Goal: Find contact information: Find contact information

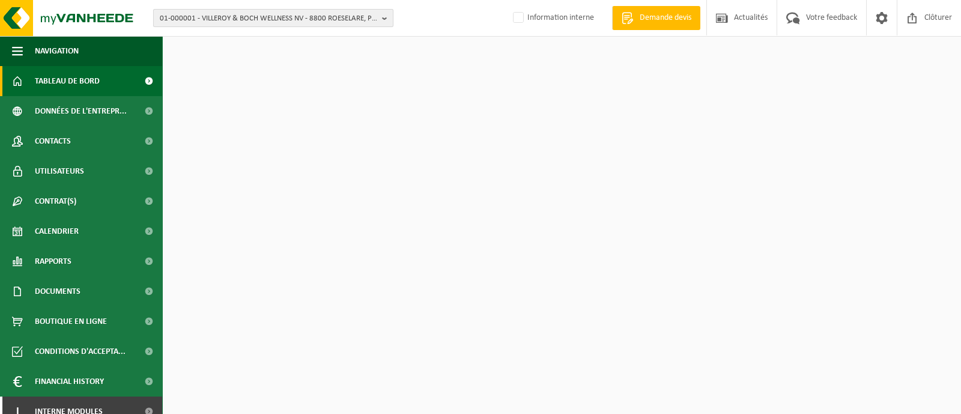
click at [196, 19] on span "01-000001 - VILLEROY & BOCH WELLNESS NV - 8800 ROESELARE, POPULIERSTRAAT 1" at bounding box center [268, 19] width 217 height 18
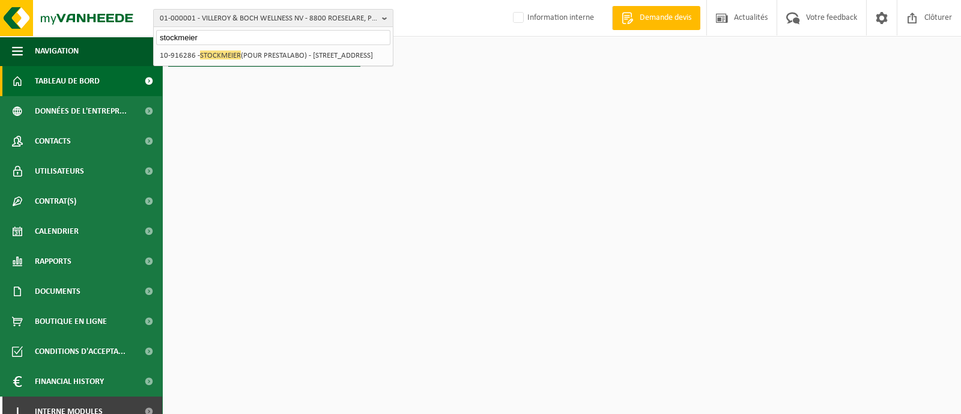
type input "stockmeier"
click at [487, 97] on html "01-000001 - VILLEROY & BOCH WELLNESS NV - 8800 ROESELARE, POPULIERSTRAAT 1 stoc…" at bounding box center [480, 207] width 961 height 414
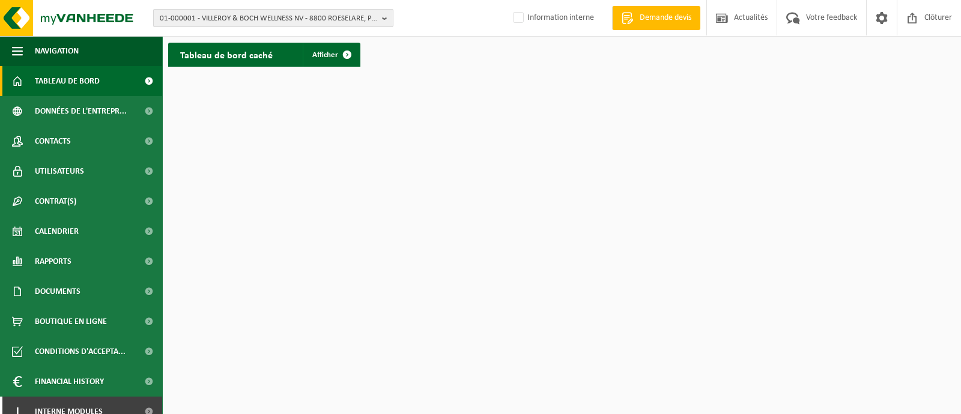
click at [228, 19] on span "01-000001 - VILLEROY & BOCH WELLNESS NV - 8800 ROESELARE, POPULIERSTRAAT 1" at bounding box center [268, 19] width 217 height 18
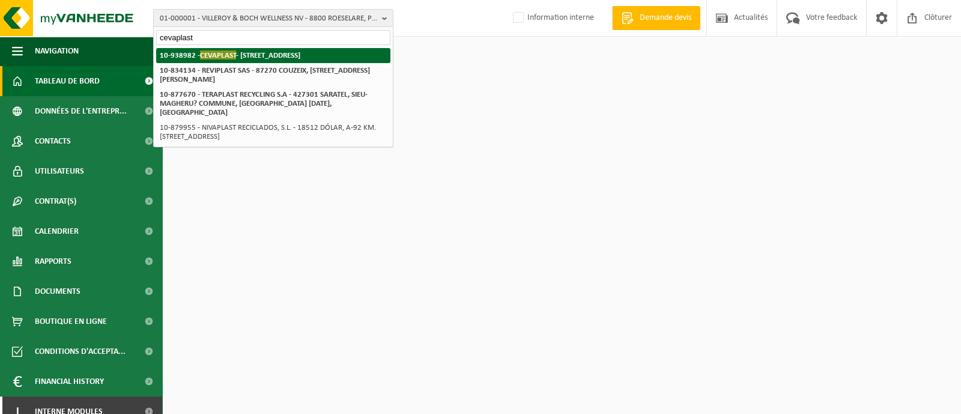
type input "cevaplast"
click at [195, 58] on strong "10-938982 - CEVAPLAST - 62138 DOUVRIN, BOULEVARD OUEST 878" at bounding box center [230, 54] width 141 height 9
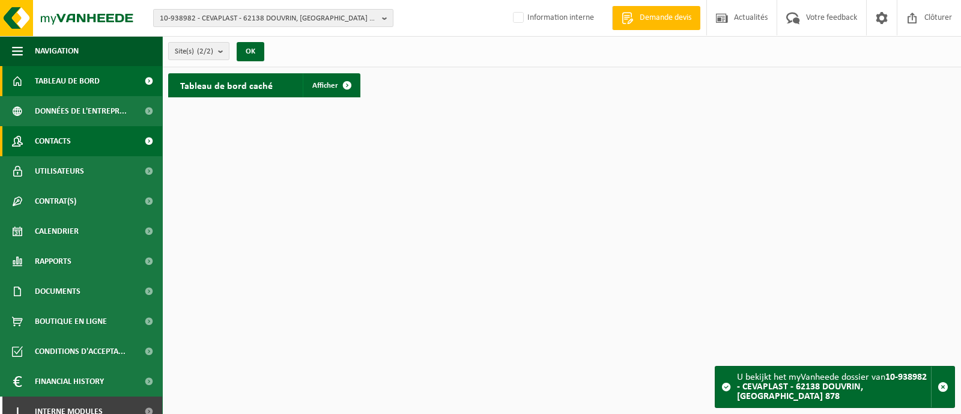
click at [40, 145] on span "Contacts" at bounding box center [53, 141] width 36 height 30
